Goal: Task Accomplishment & Management: Manage account settings

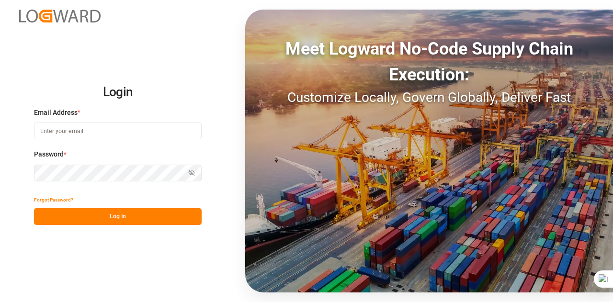
click at [85, 135] on input at bounding box center [118, 131] width 168 height 17
type input "[EMAIL_ADDRESS][DOMAIN_NAME]"
click at [88, 217] on button "Log In" at bounding box center [118, 216] width 168 height 17
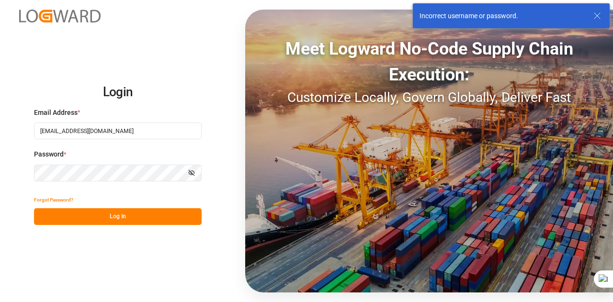
click at [190, 174] on icon "button" at bounding box center [191, 172] width 7 height 7
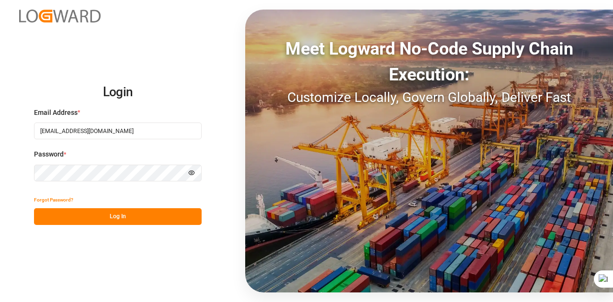
click at [83, 220] on button "Log In" at bounding box center [118, 216] width 168 height 17
